Goal: Browse casually: Explore the website without a specific task or goal

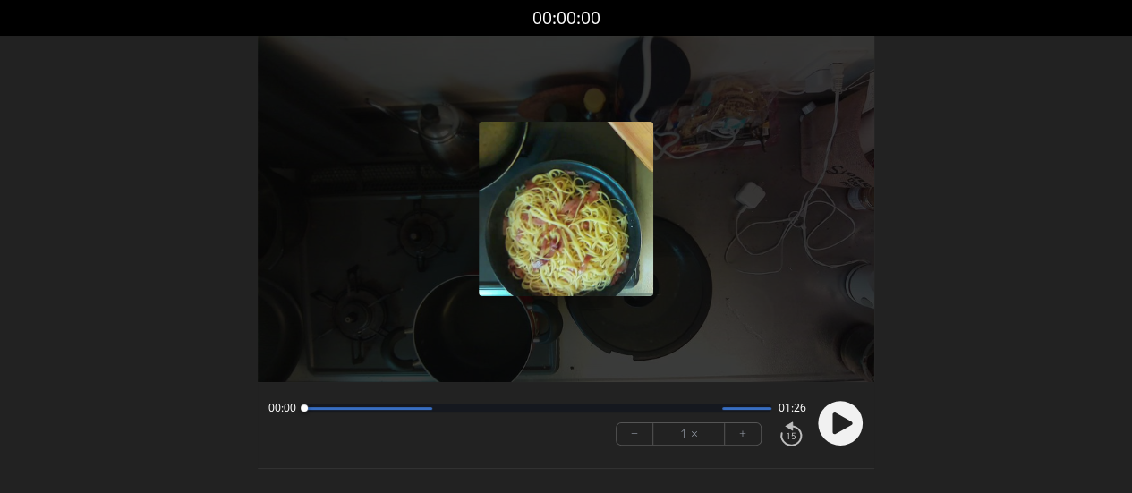
click at [839, 419] on icon at bounding box center [842, 422] width 20 height 21
click at [333, 411] on div at bounding box center [537, 408] width 468 height 9
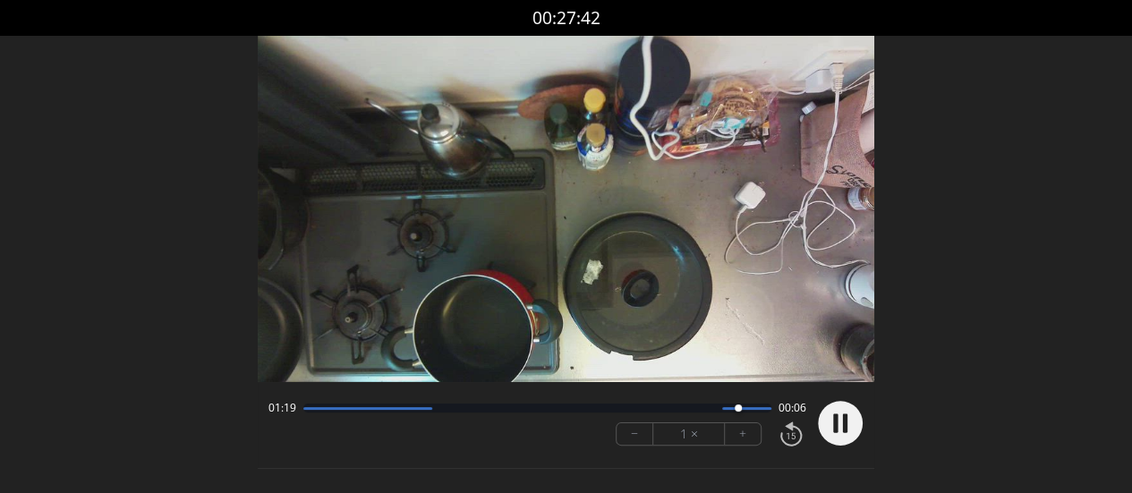
click at [725, 407] on div at bounding box center [746, 408] width 49 height 3
click at [686, 405] on div at bounding box center [537, 408] width 468 height 9
click at [840, 422] on icon at bounding box center [842, 422] width 20 height 21
click at [666, 410] on div at bounding box center [537, 408] width 468 height 9
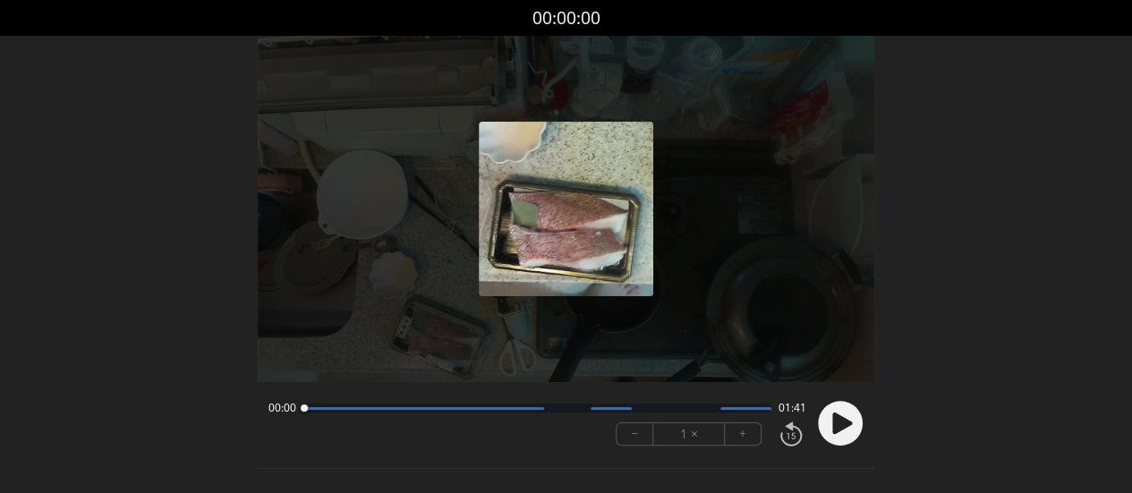
click at [832, 416] on icon at bounding box center [842, 422] width 20 height 21
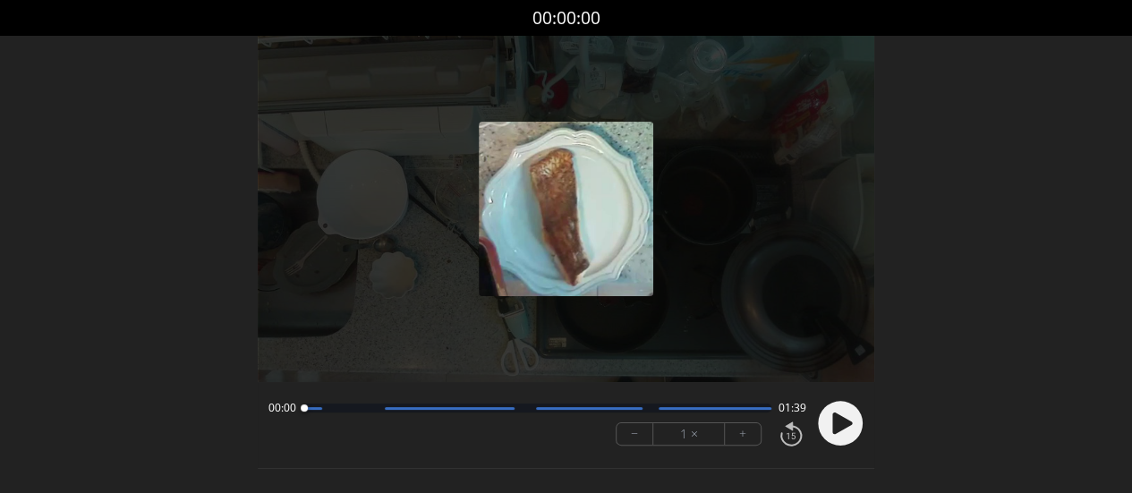
click at [846, 429] on circle at bounding box center [840, 424] width 45 height 45
